Goal: Task Accomplishment & Management: Use online tool/utility

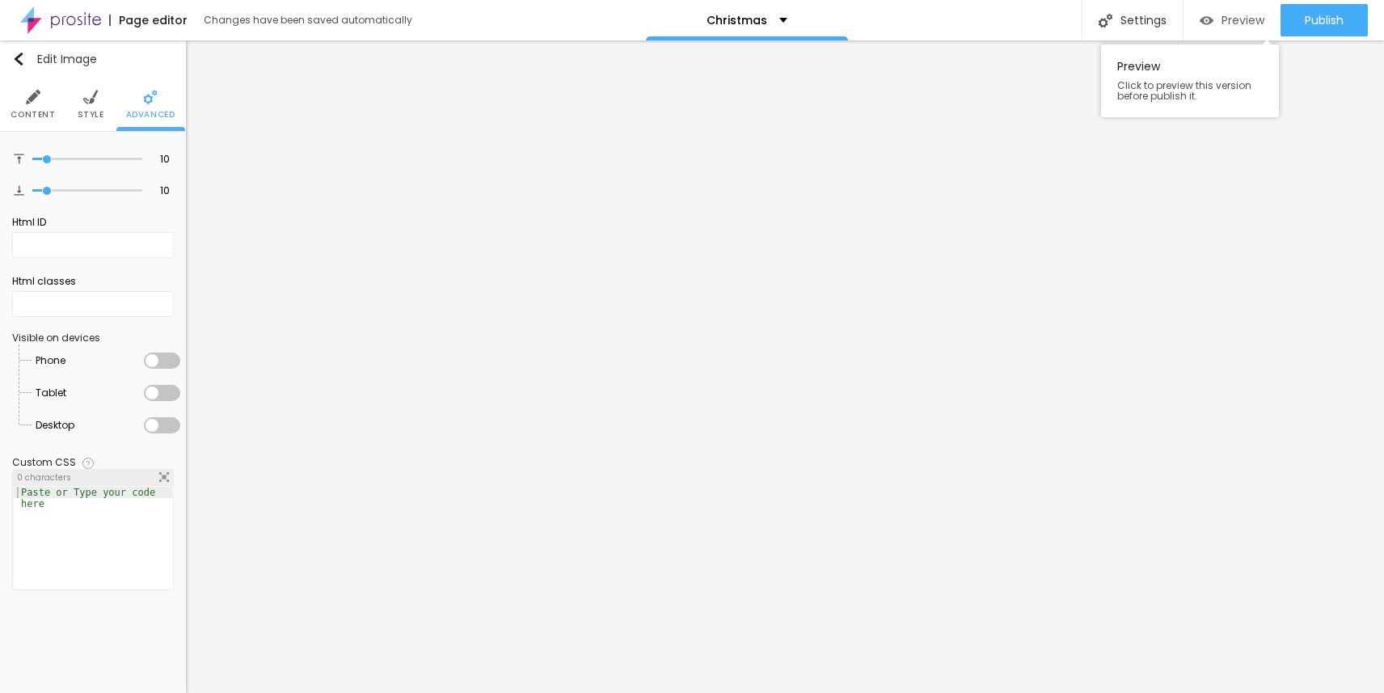
click at [1222, 21] on span "Preview" at bounding box center [1243, 20] width 43 height 13
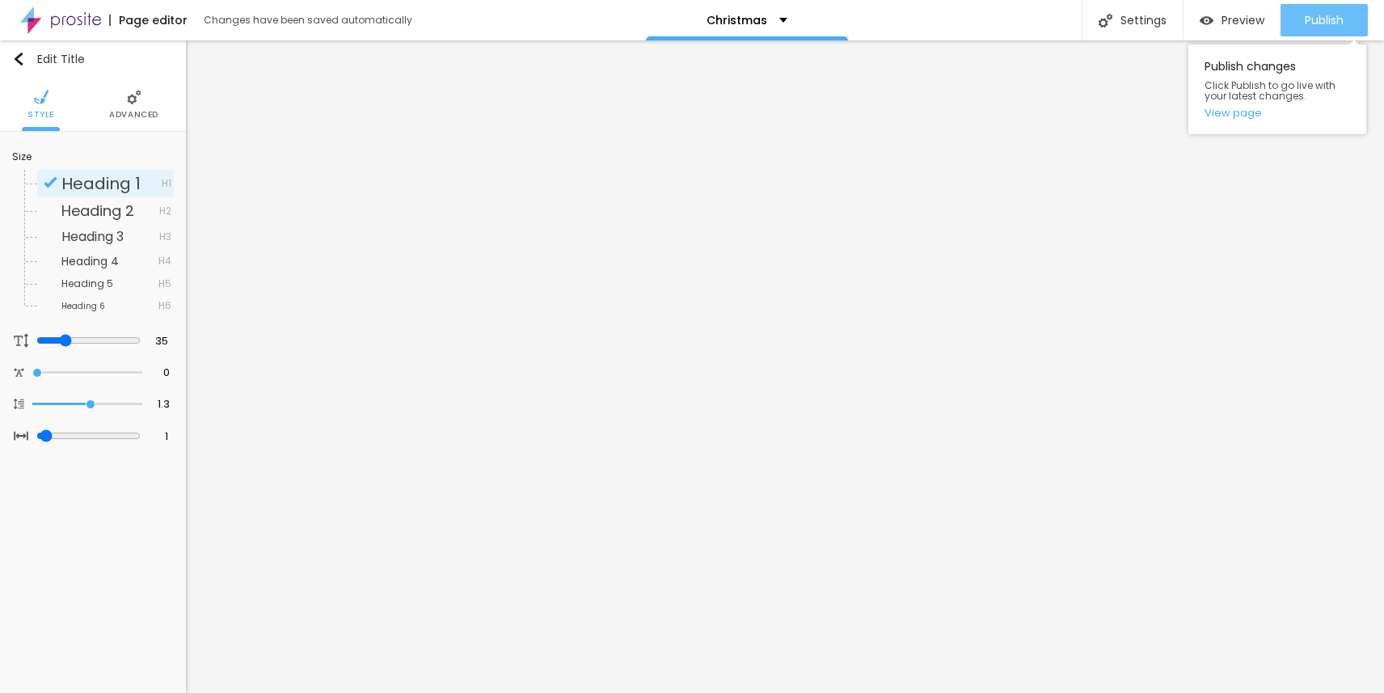
click at [1327, 6] on div "Publish" at bounding box center [1324, 20] width 39 height 32
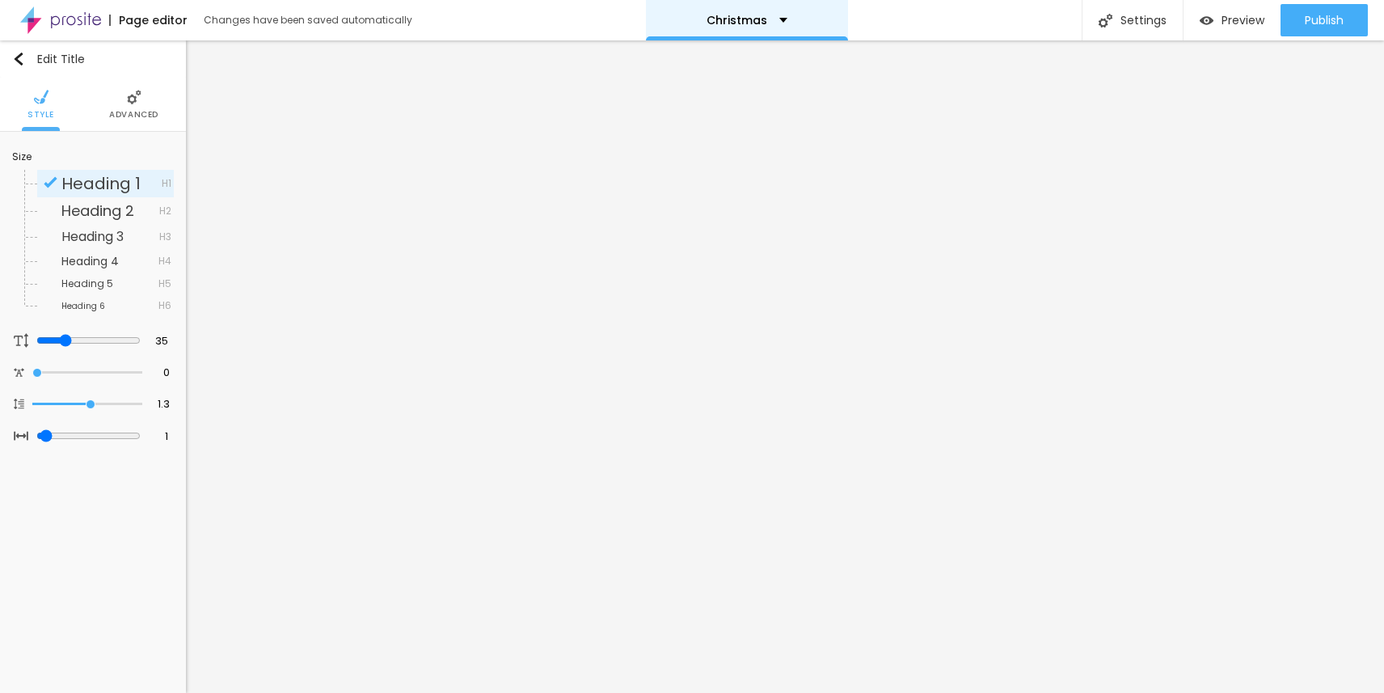
click at [782, 19] on div "Christmas" at bounding box center [747, 20] width 202 height 40
click at [901, 13] on div "Page editor Changes have been saved automatically Christmas Settings Page setti…" at bounding box center [692, 20] width 1384 height 40
click at [114, 175] on span "Heading 1" at bounding box center [100, 183] width 79 height 23
click at [148, 103] on li "Advanced" at bounding box center [133, 104] width 49 height 53
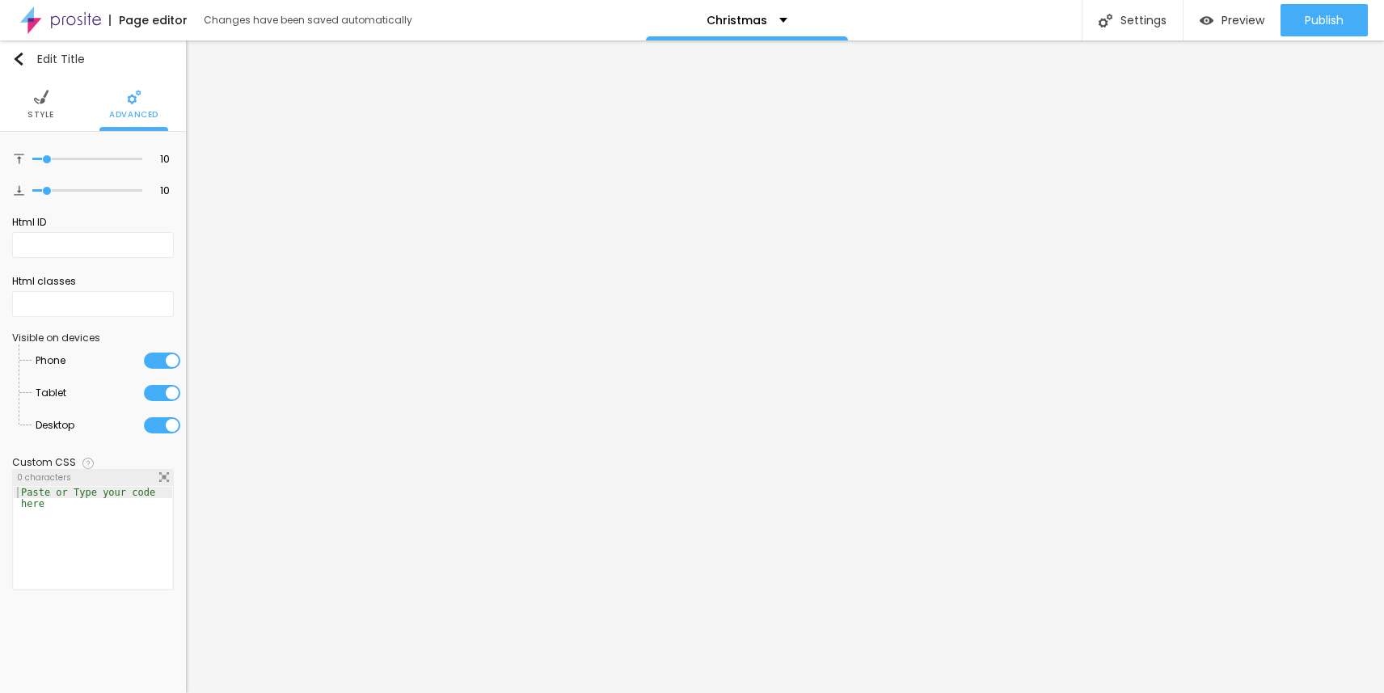
click at [48, 111] on span "Style" at bounding box center [40, 115] width 27 height 8
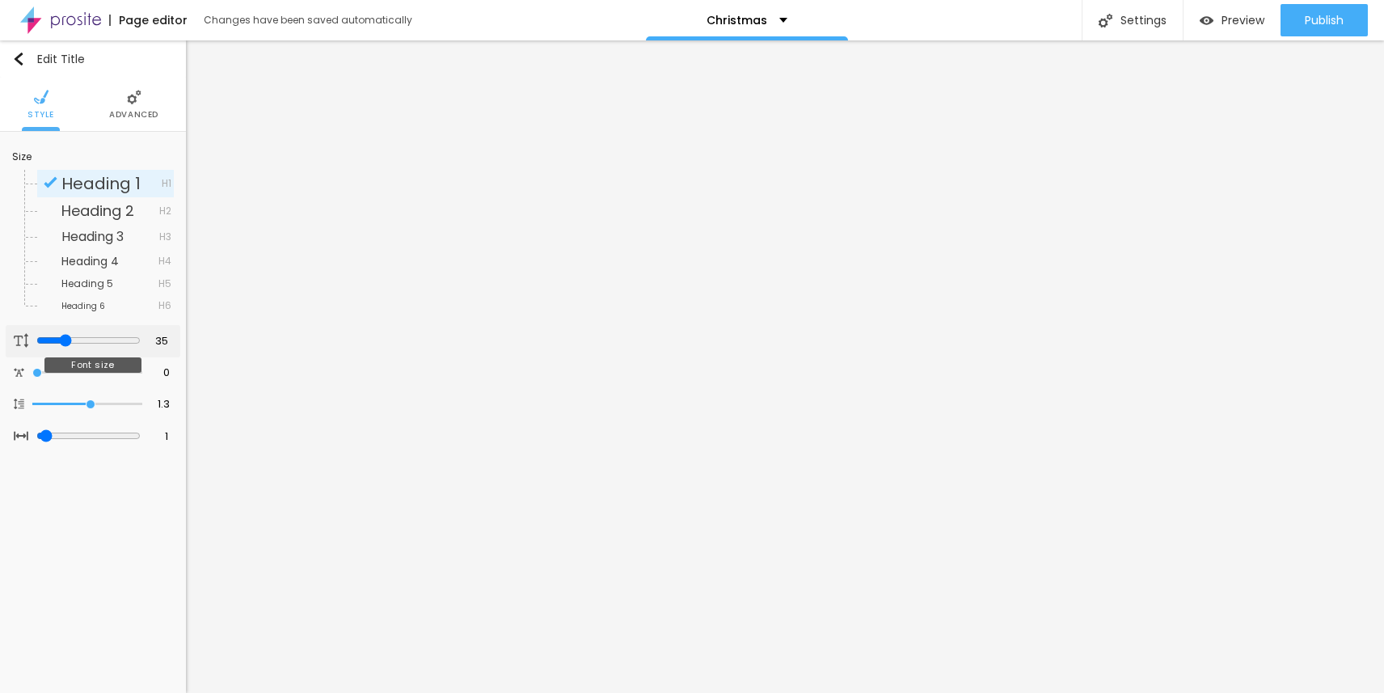
type input "37"
type input "38"
type input "39"
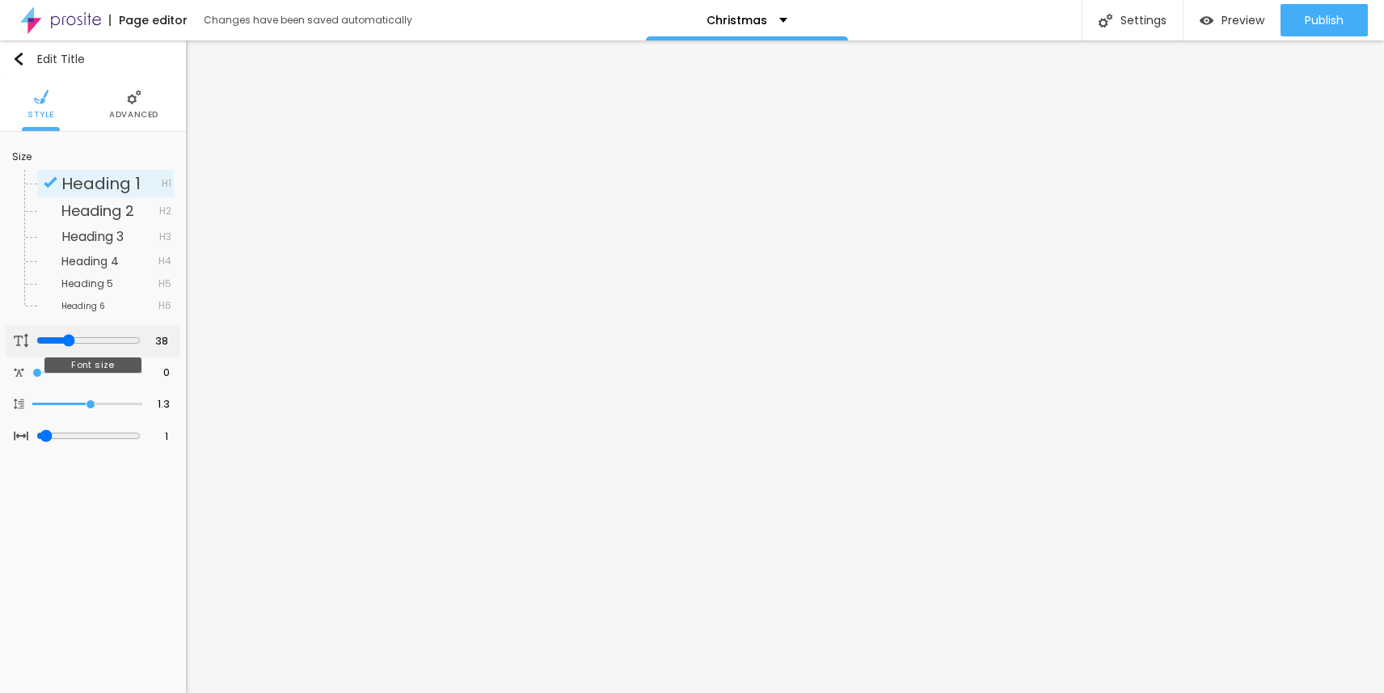
type input "39"
type input "40"
type input "41"
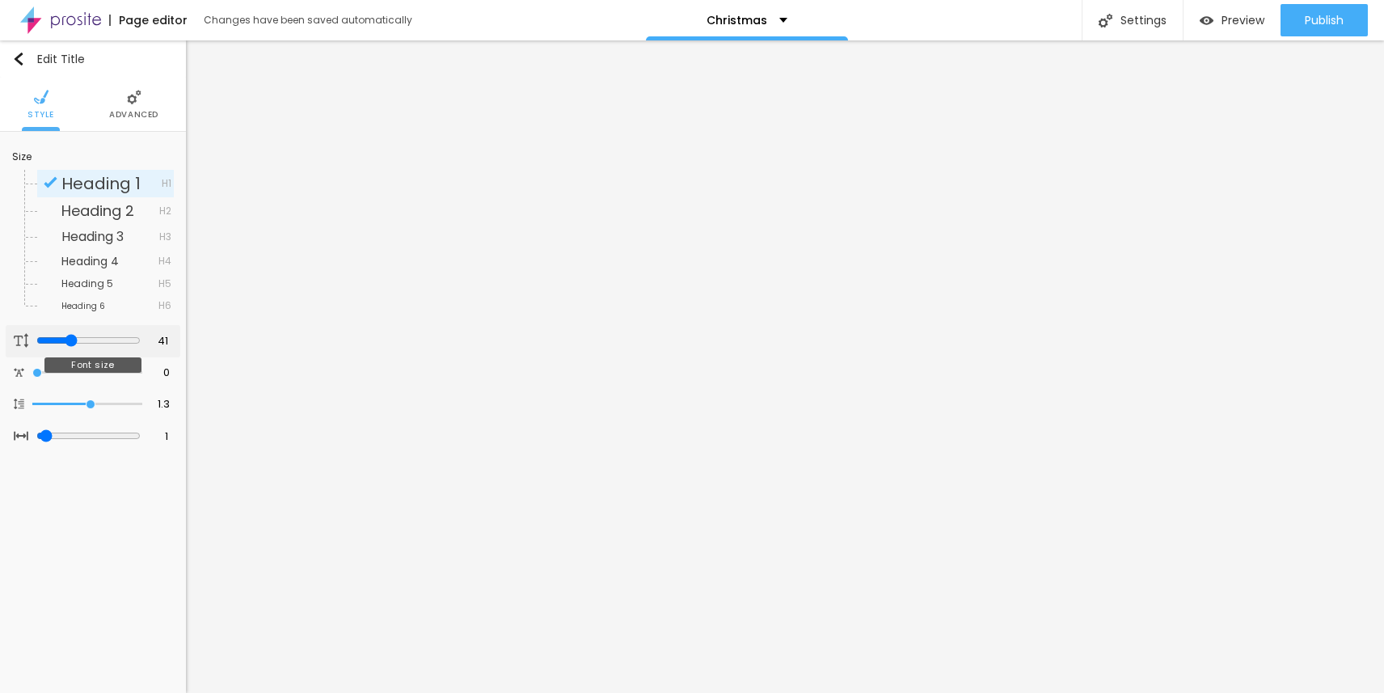
type input "40"
type input "39"
type input "38"
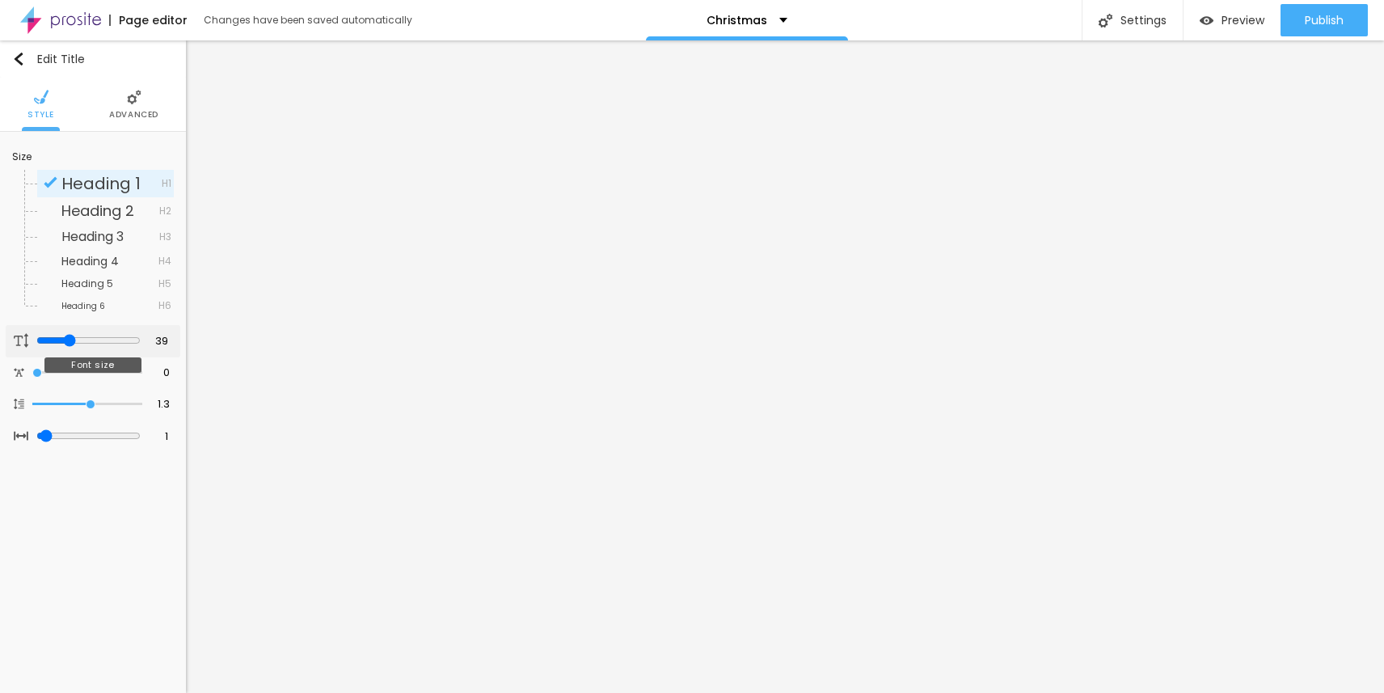
type input "38"
type input "37"
type input "38"
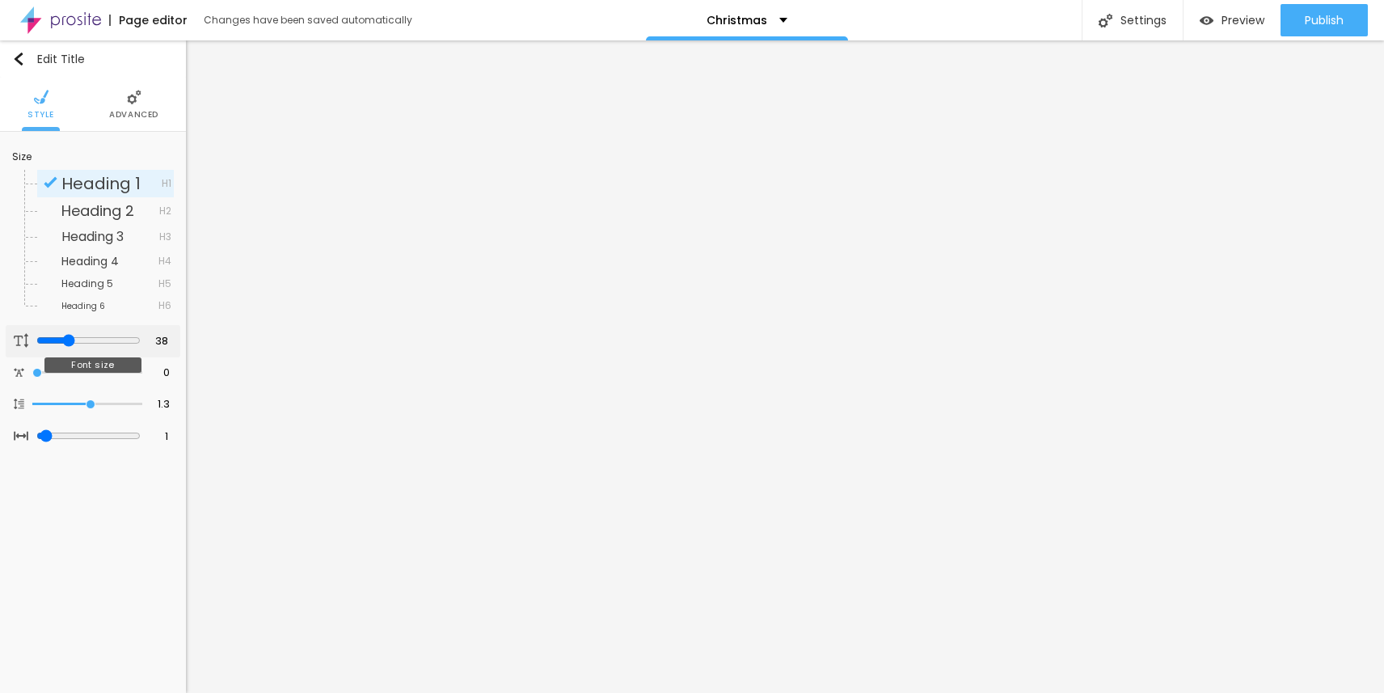
type input "39"
type input "40"
type input "41"
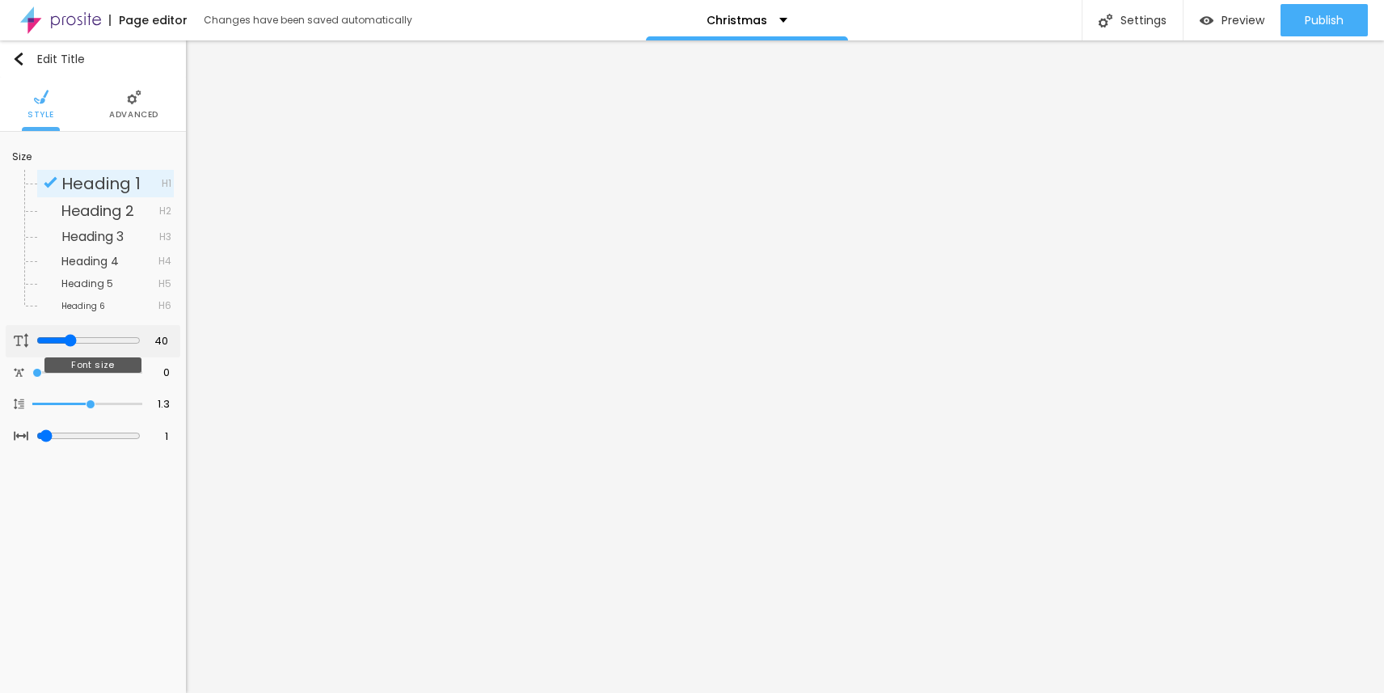
type input "41"
type input "42"
type input "43"
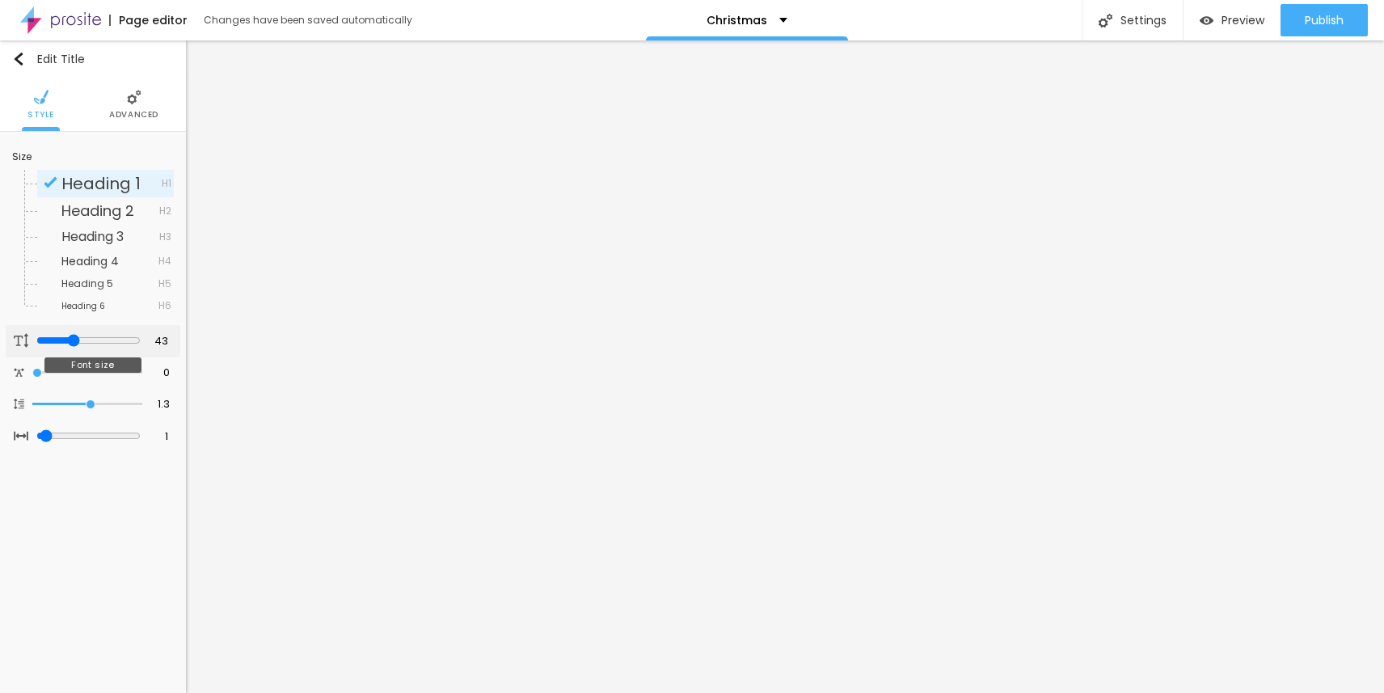
type input "42"
type input "41"
type input "40"
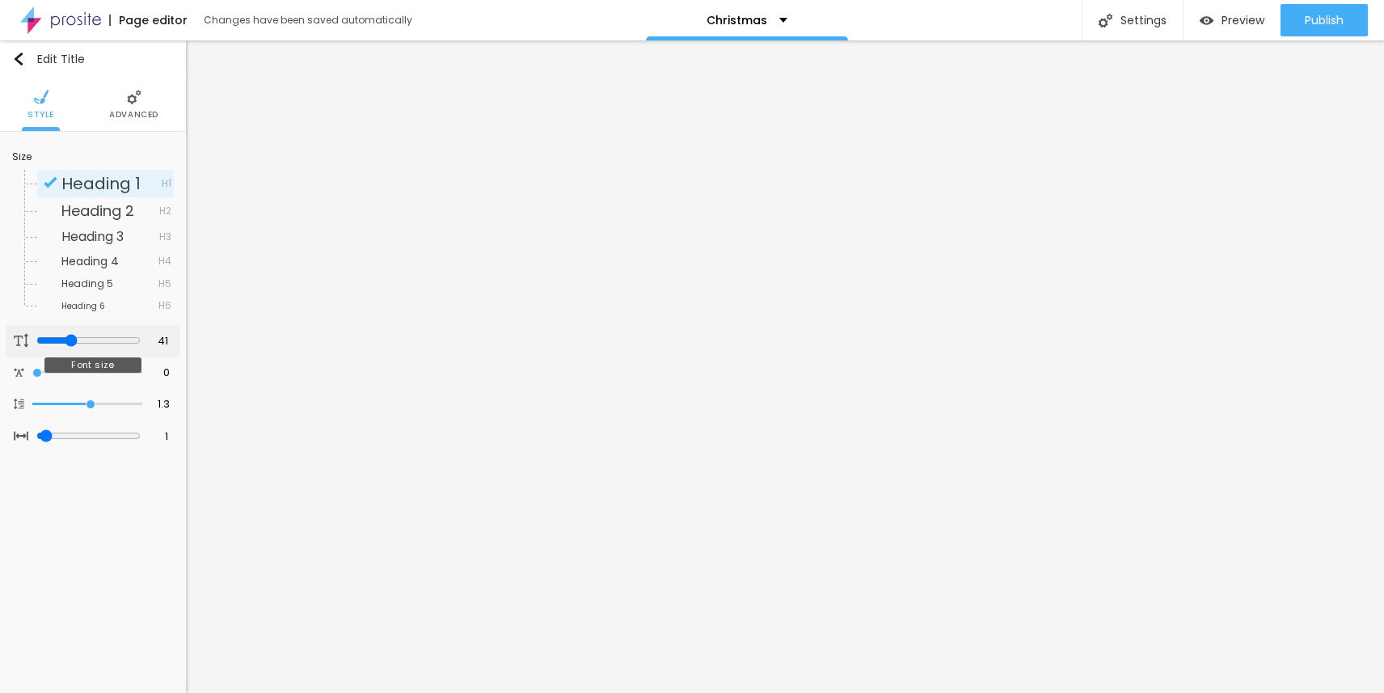
type input "40"
type input "41"
type input "42"
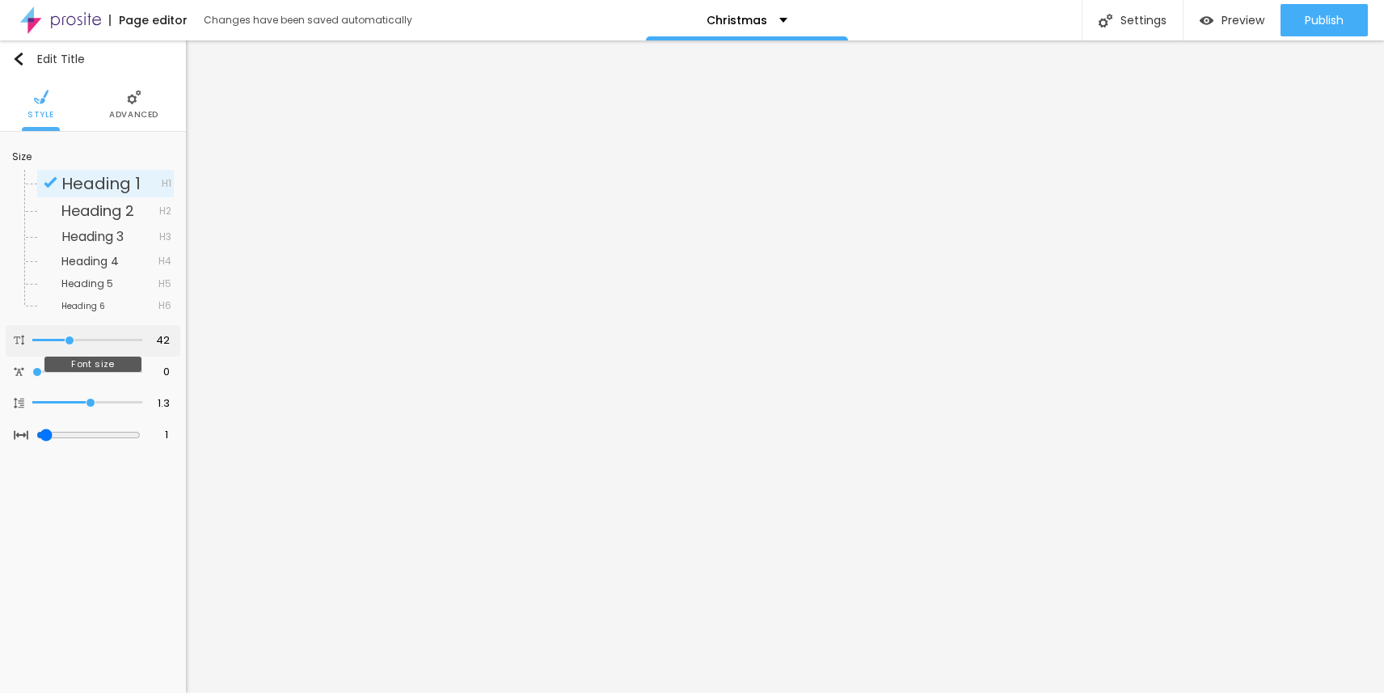
type input "43"
drag, startPoint x: 60, startPoint y: 344, endPoint x: 71, endPoint y: 341, distance: 11.6
type input "43"
click at [71, 341] on input "range" at bounding box center [88, 340] width 104 height 13
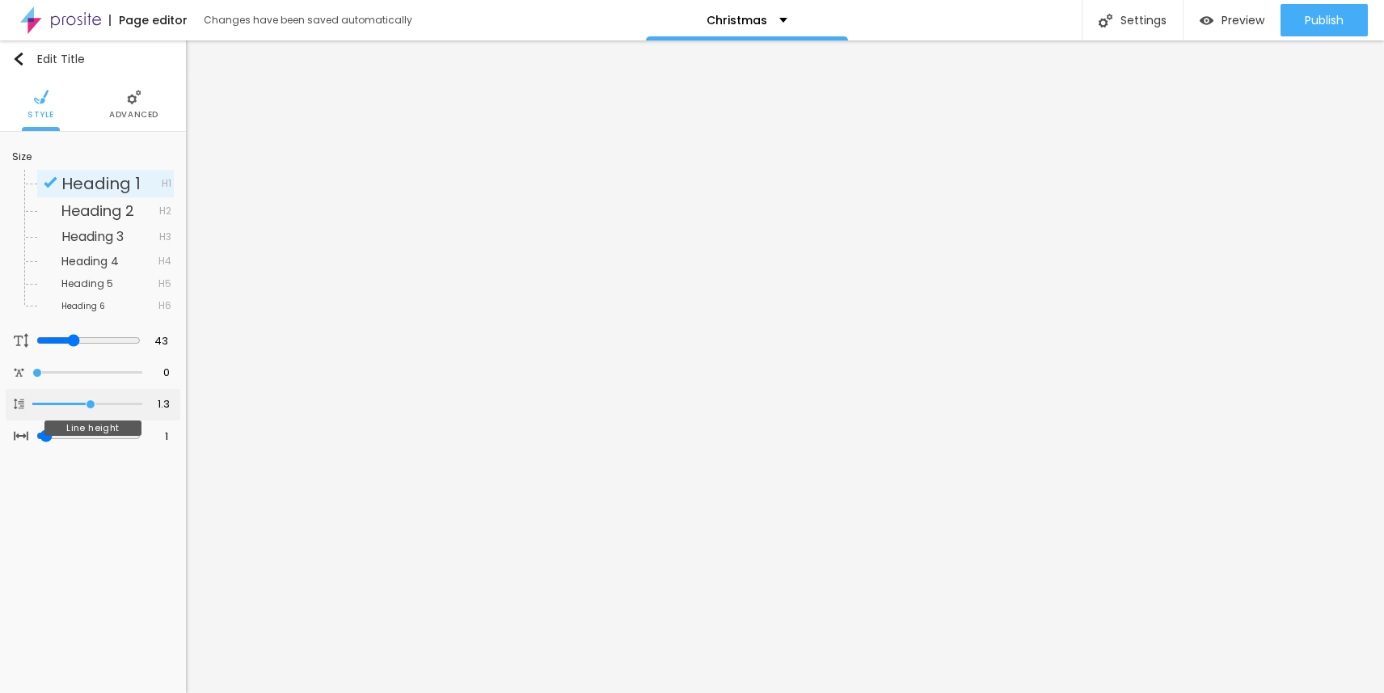
type input "1.2"
type input "1.1"
type input "1.2"
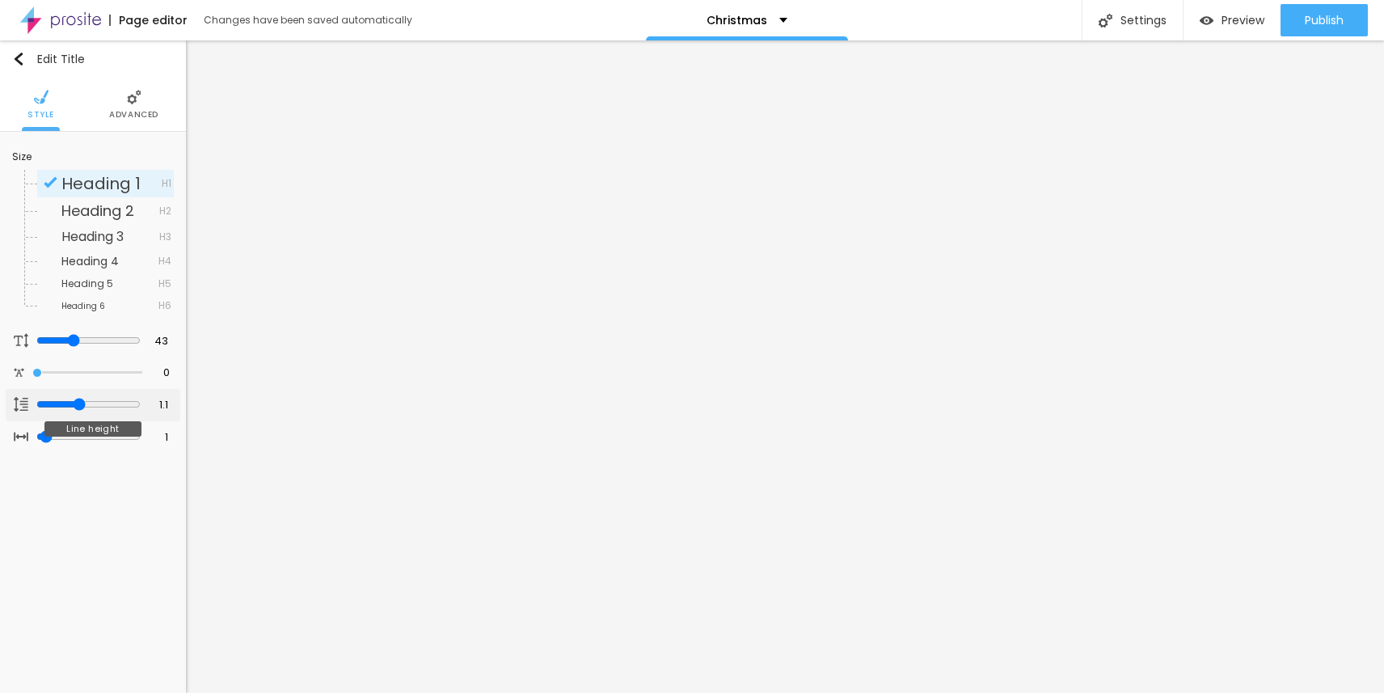
type input "1.2"
type input "1.1"
type input "1.2"
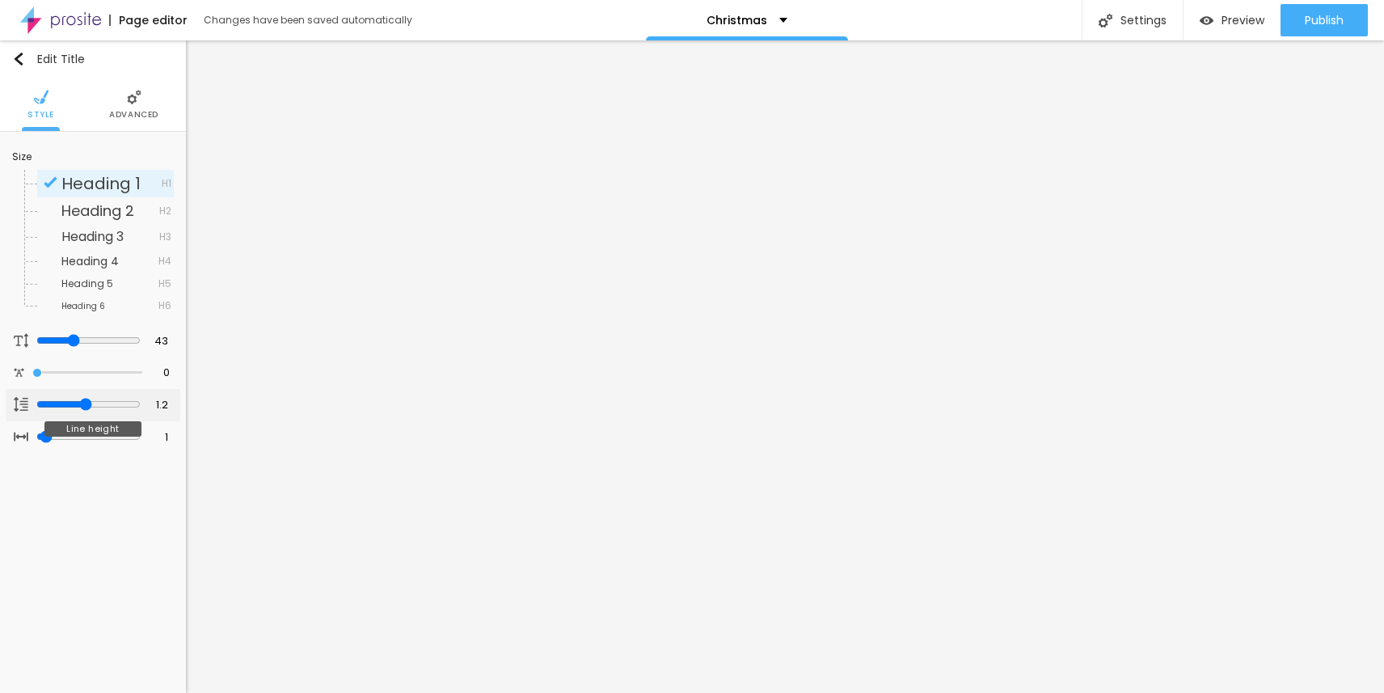
type input "1.2"
click at [82, 403] on input "range" at bounding box center [88, 404] width 104 height 13
click at [135, 104] on li "Advanced" at bounding box center [133, 104] width 49 height 53
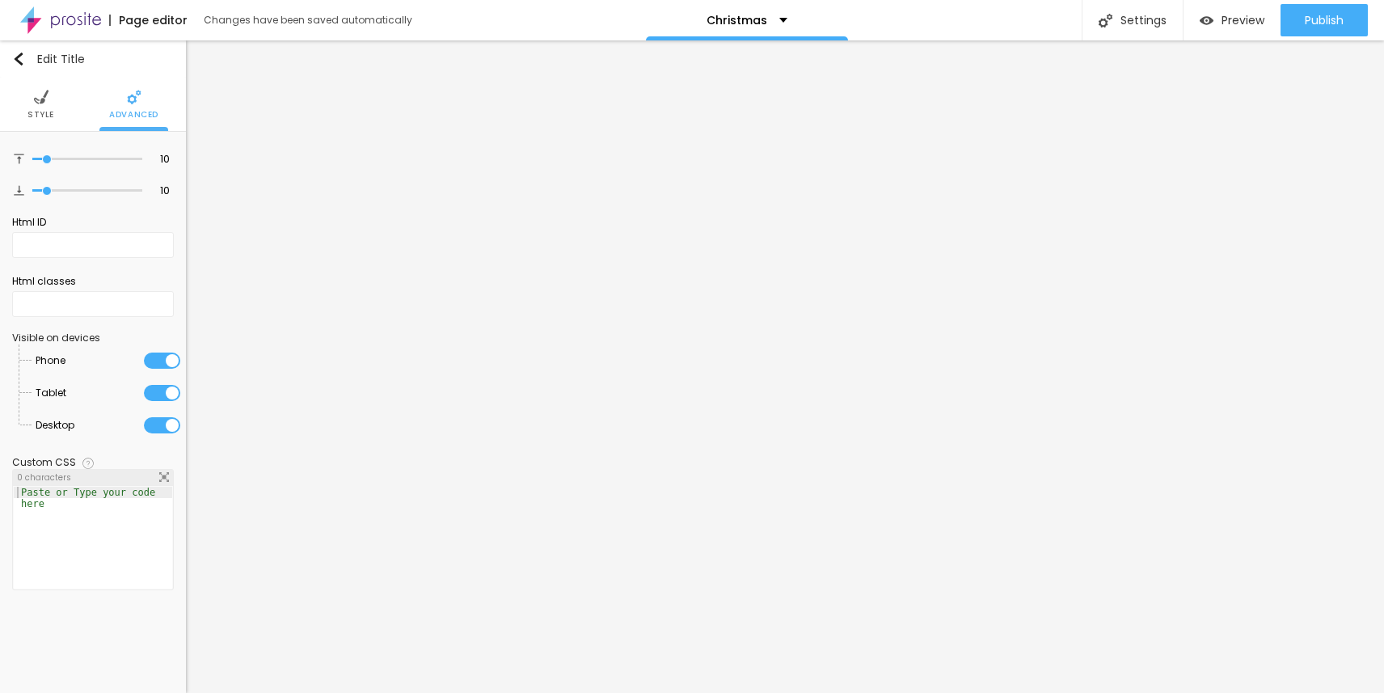
click at [141, 111] on span "Advanced" at bounding box center [133, 115] width 49 height 8
click at [40, 100] on img at bounding box center [41, 97] width 15 height 15
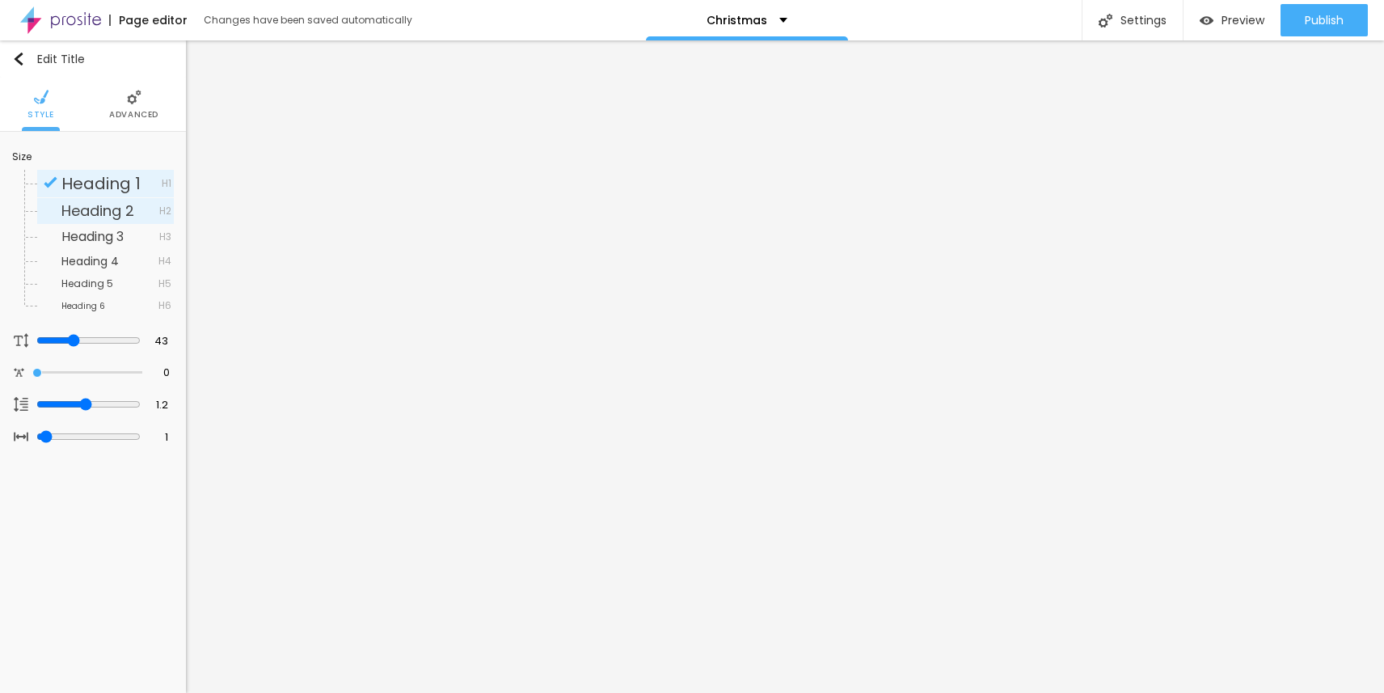
click at [109, 211] on span "Heading 2" at bounding box center [97, 211] width 73 height 20
click at [108, 185] on span "Heading 1" at bounding box center [100, 183] width 79 height 23
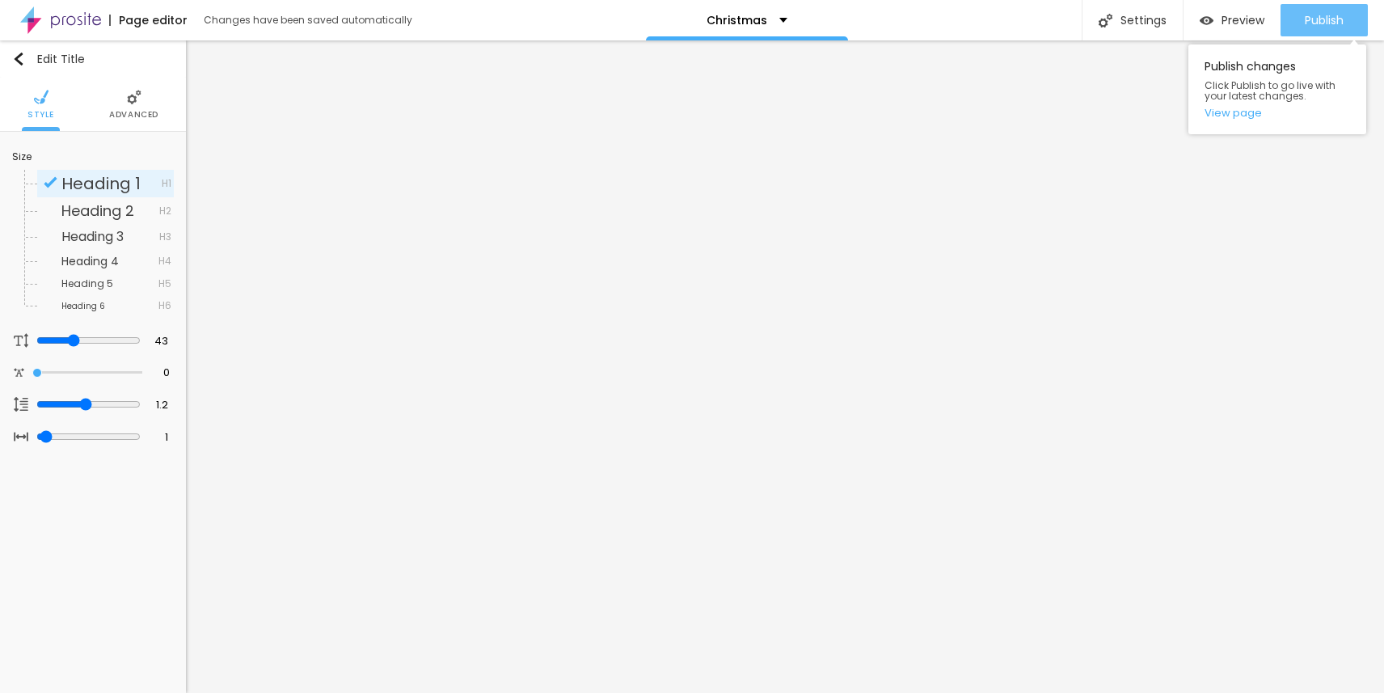
click at [1331, 23] on span "Publish" at bounding box center [1324, 20] width 39 height 13
click at [850, 13] on div "Page editor Changes have been saved automatically Christmas Settings Page setti…" at bounding box center [692, 20] width 1384 height 40
